Goal: Transaction & Acquisition: Book appointment/travel/reservation

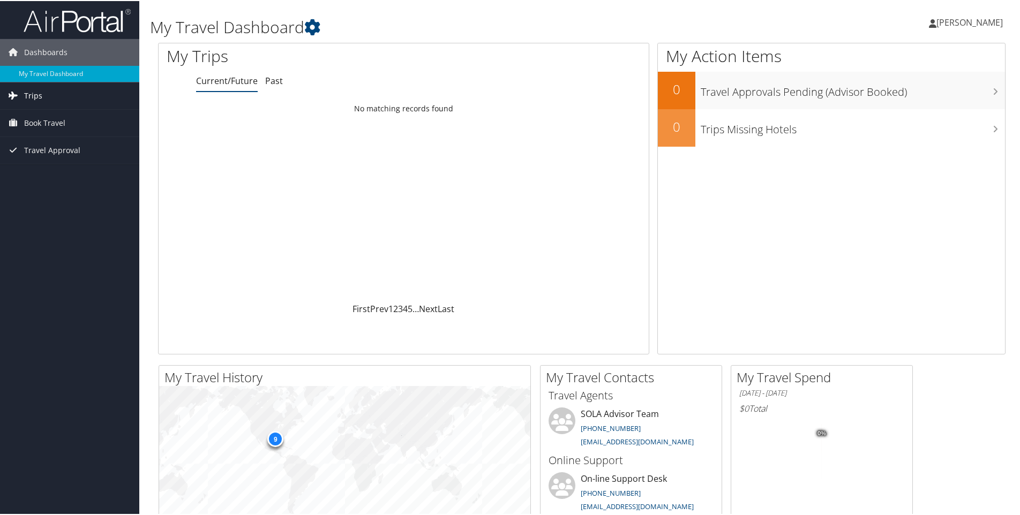
click at [46, 96] on link "Trips" at bounding box center [69, 94] width 139 height 27
click at [47, 171] on span "Book Travel" at bounding box center [44, 170] width 41 height 27
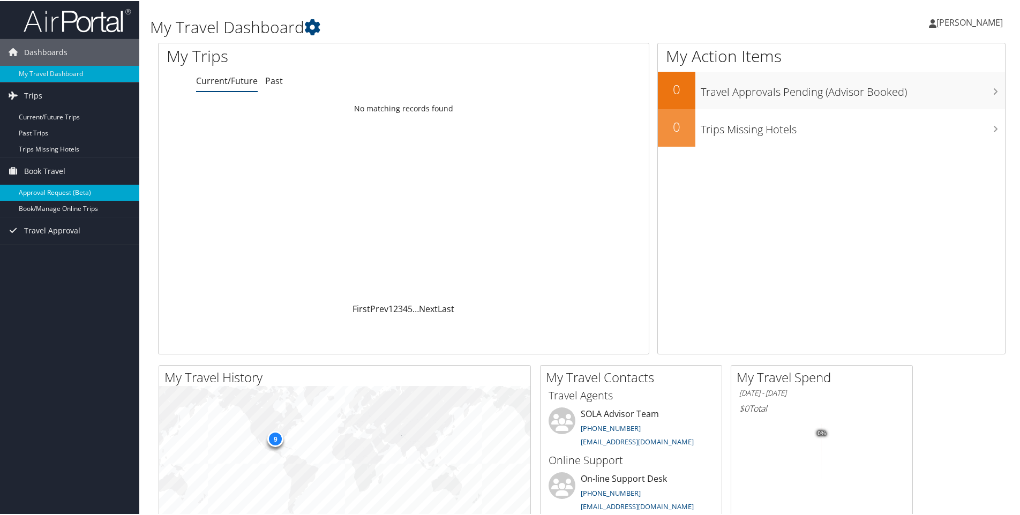
click at [49, 193] on link "Approval Request (Beta)" at bounding box center [69, 192] width 139 height 16
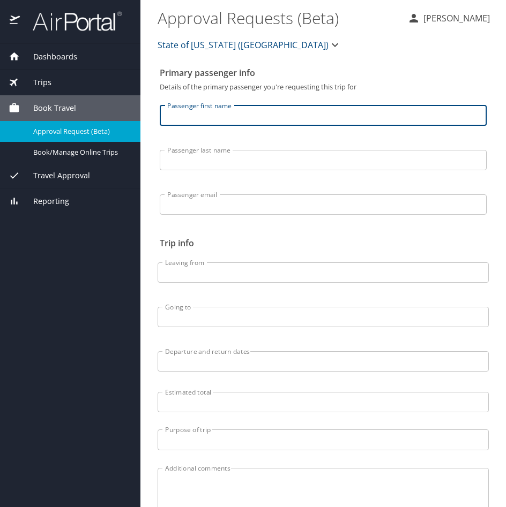
click at [237, 107] on input "Passenger first name" at bounding box center [323, 116] width 327 height 20
type input "[PERSON_NAME]"
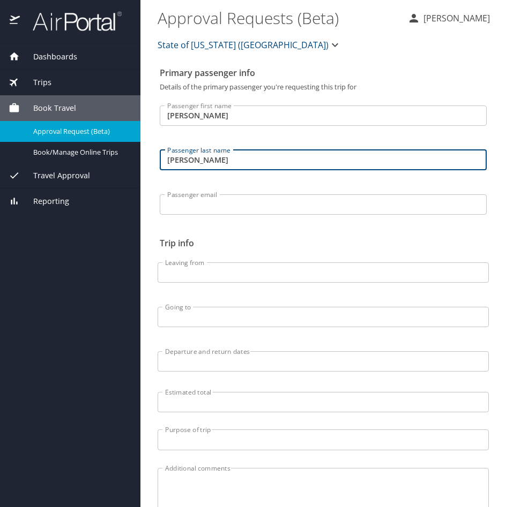
type input "[PERSON_NAME]"
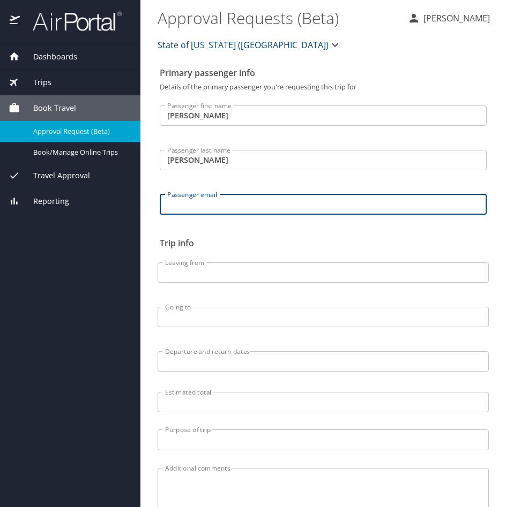
click at [243, 206] on input "Passenger email" at bounding box center [323, 205] width 327 height 20
paste input "[EMAIL_ADDRESS][DOMAIN_NAME]"
type input "[EMAIL_ADDRESS][DOMAIN_NAME]"
click at [186, 270] on input "Leaving from" at bounding box center [323, 273] width 331 height 20
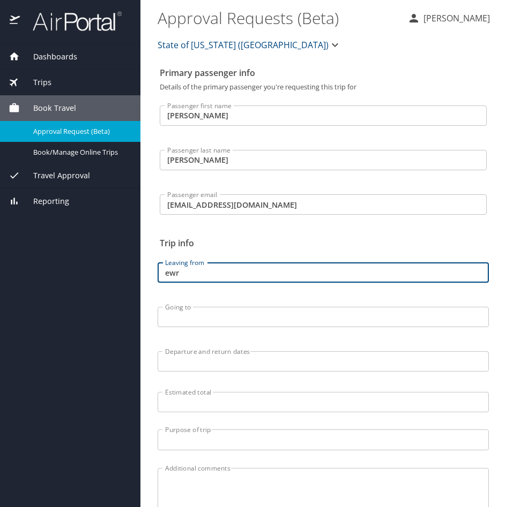
click at [200, 311] on input "Going to" at bounding box center [323, 317] width 331 height 20
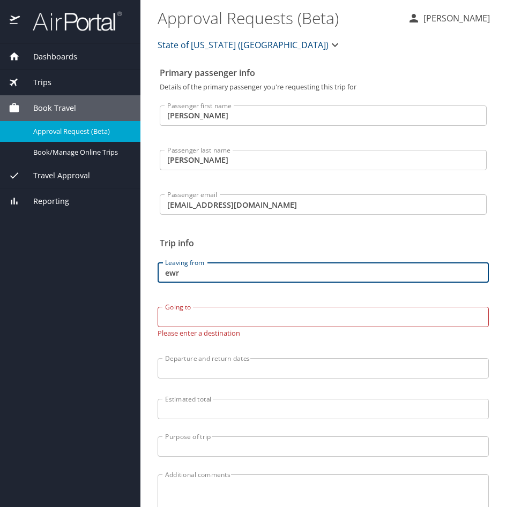
click at [198, 273] on input "ewr" at bounding box center [323, 273] width 331 height 20
type input "e"
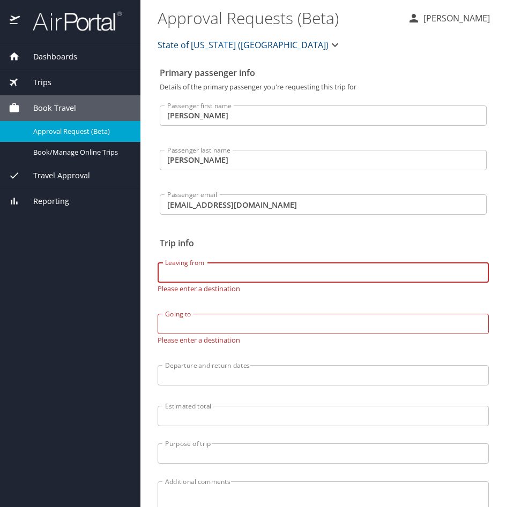
click at [207, 281] on input "Leaving from" at bounding box center [323, 273] width 331 height 20
paste input "Newark Liberty International (EWR"
type input "Newark Liberty International (EWR)"
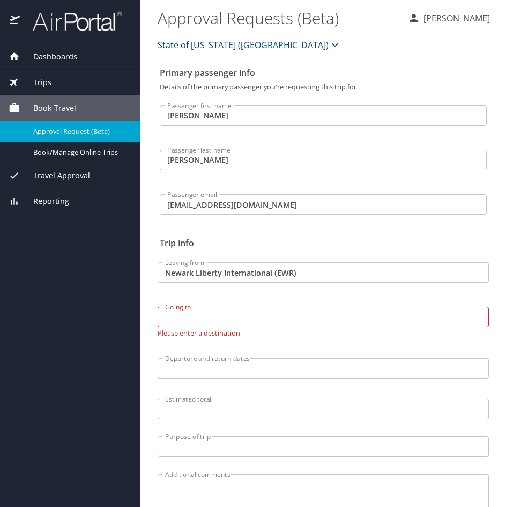
click at [215, 318] on input "Going to" at bounding box center [323, 317] width 331 height 20
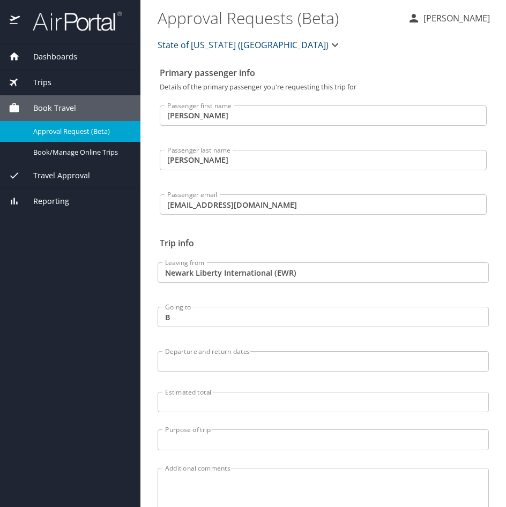
click at [192, 320] on input "B" at bounding box center [323, 317] width 331 height 20
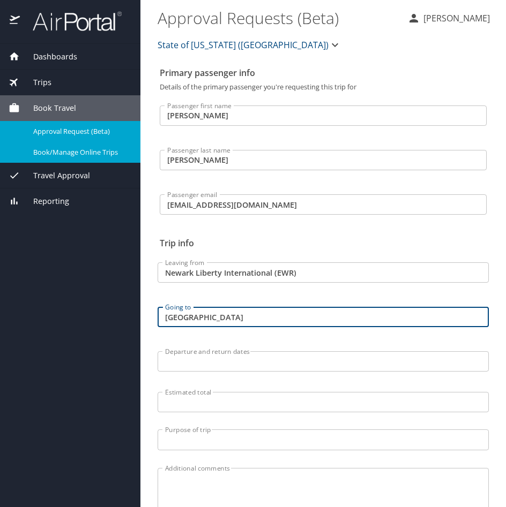
type input "[GEOGRAPHIC_DATA]"
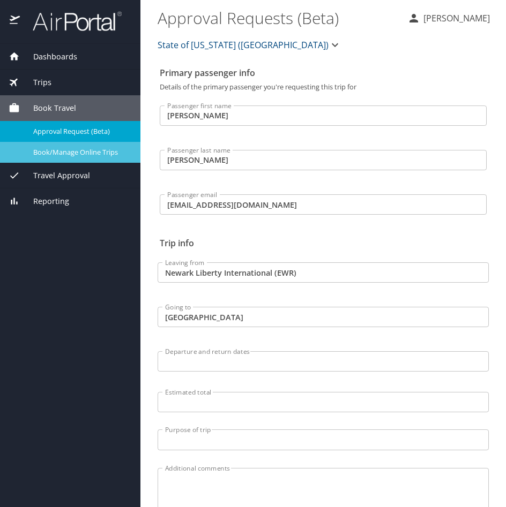
click at [77, 148] on span "Book/Manage Online Trips" at bounding box center [80, 152] width 94 height 10
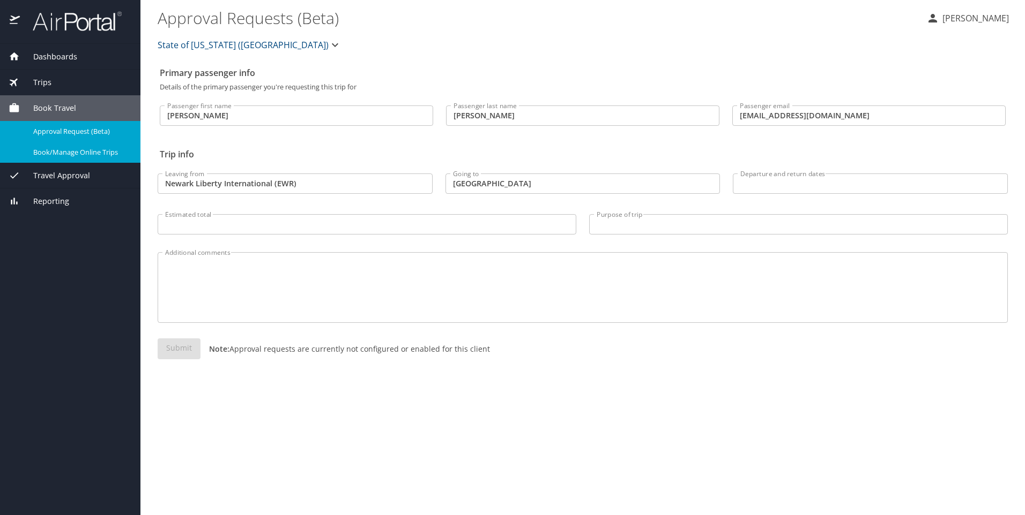
click at [84, 154] on span "Book/Manage Online Trips" at bounding box center [80, 152] width 94 height 10
click at [235, 126] on p at bounding box center [296, 127] width 273 height 3
drag, startPoint x: 242, startPoint y: 121, endPoint x: 122, endPoint y: 108, distance: 120.7
click at [137, 113] on div "Dashboards My Travel Dashboard Trips Current / Future Trips Past Trips Trips Mi…" at bounding box center [512, 257] width 1025 height 515
type input "[PERSON_NAME]"
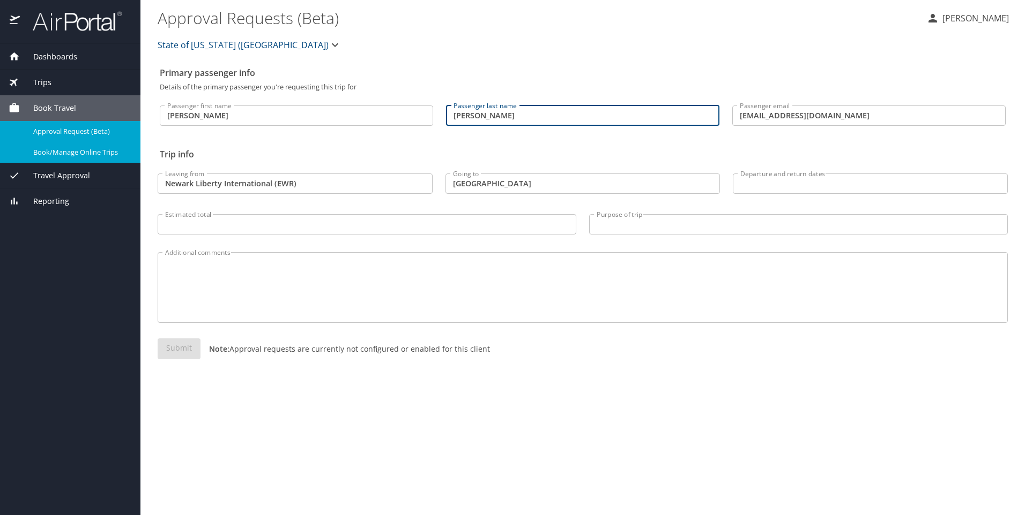
type input "[PERSON_NAME]"
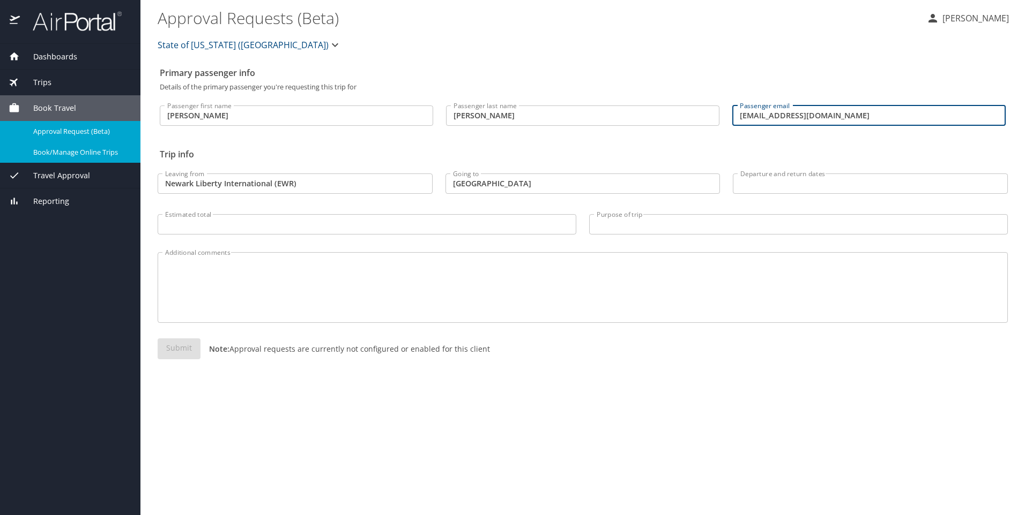
paste input "[PERSON_NAME][EMAIL_ADDRESS][PERSON_NAME][DOMAIN_NAME]"
type input "[PERSON_NAME][EMAIL_ADDRESS][PERSON_NAME][DOMAIN_NAME]"
click at [338, 191] on input "Newark Liberty International (EWR)" at bounding box center [295, 184] width 275 height 20
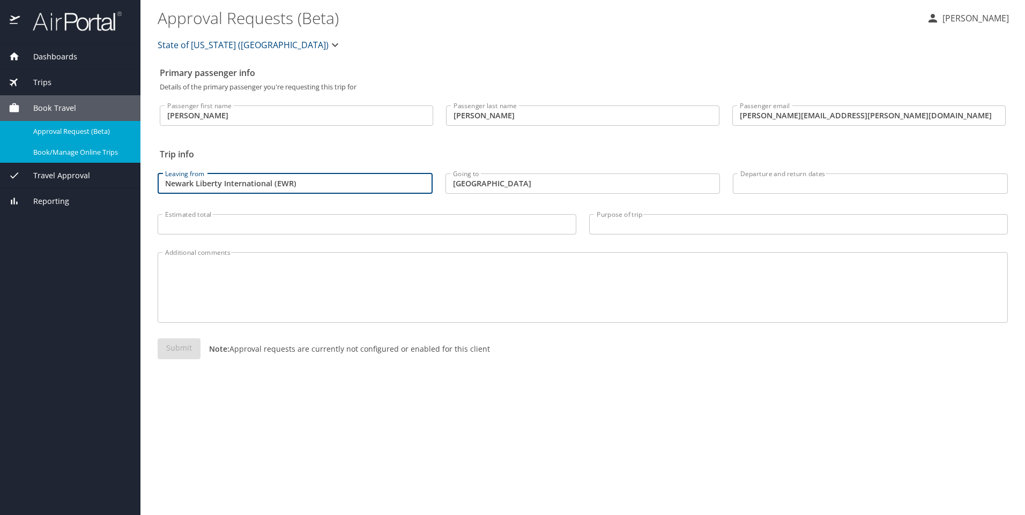
drag, startPoint x: -2, startPoint y: 198, endPoint x: -2, endPoint y: 205, distance: 7.5
click at [0, 205] on html "Dashboards My Travel Dashboard Trips Current / Future Trips Past Trips Trips Mi…" at bounding box center [512, 257] width 1025 height 515
type input "m"
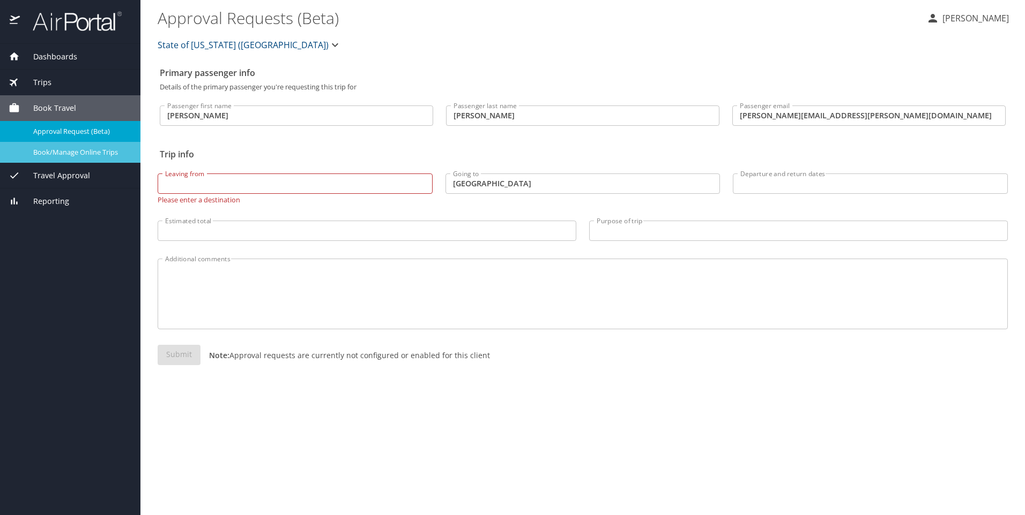
click at [53, 150] on span "Book/Manage Online Trips" at bounding box center [80, 152] width 94 height 10
